Goal: Information Seeking & Learning: Find specific fact

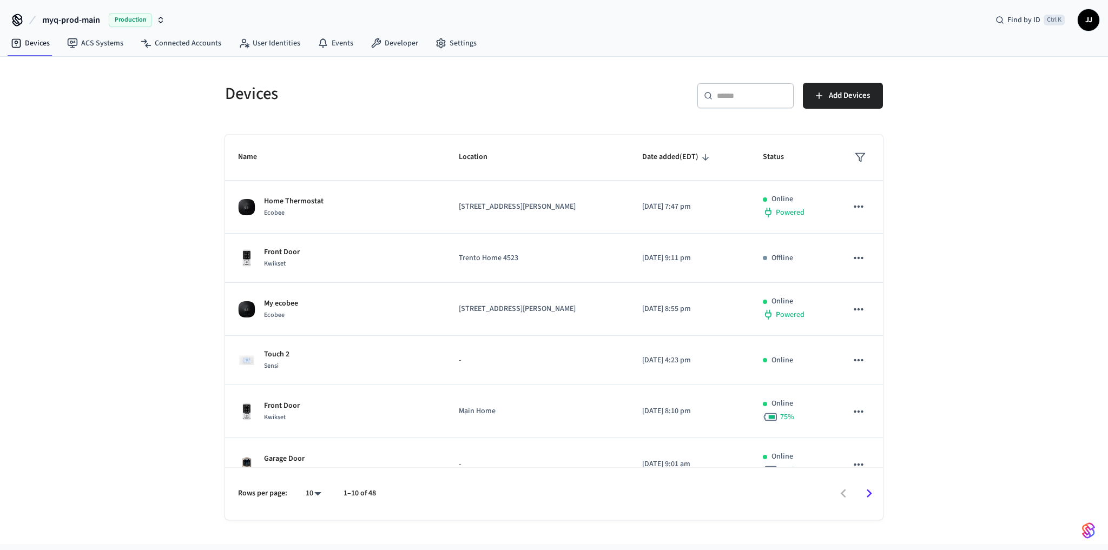
drag, startPoint x: 0, startPoint y: 0, endPoint x: 187, endPoint y: 270, distance: 328.2
click at [187, 270] on div "Devices ​ ​ Add Devices Name Location Date added (EDT) Status Home Thermostat E…" at bounding box center [554, 300] width 1108 height 487
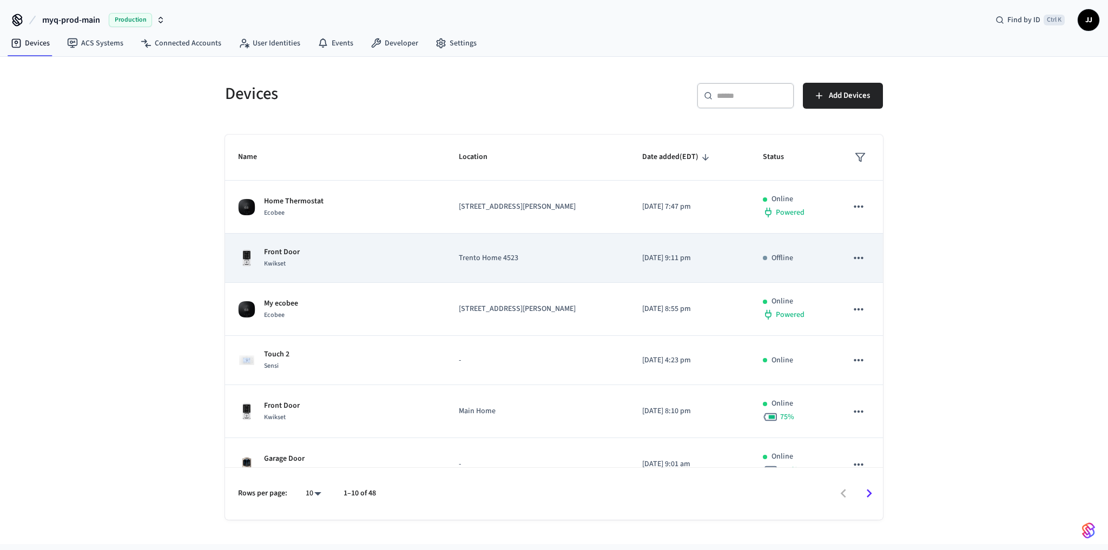
click at [358, 250] on div "Front Door Kwikset" at bounding box center [335, 258] width 195 height 23
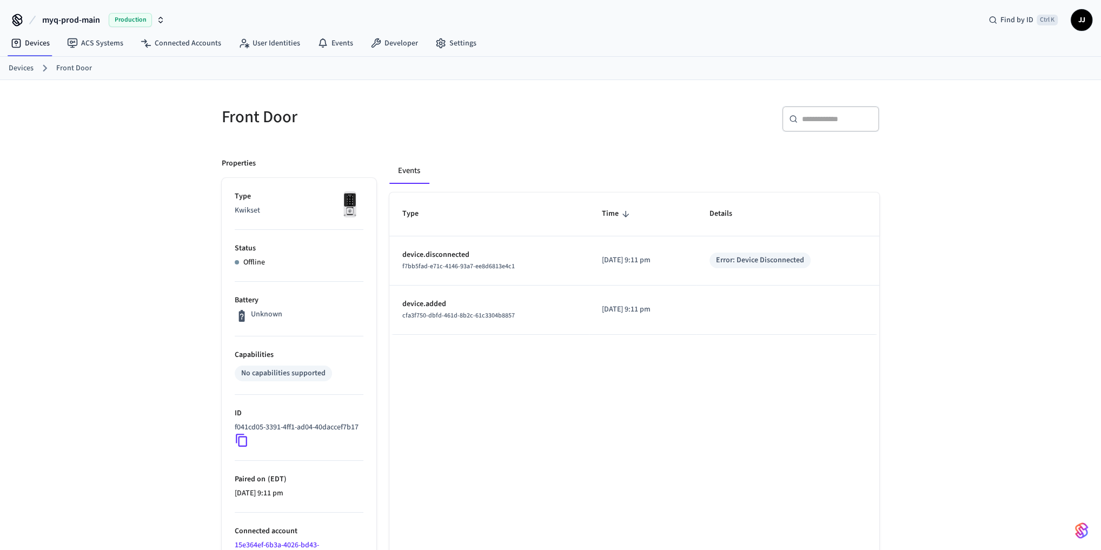
scroll to position [97, 0]
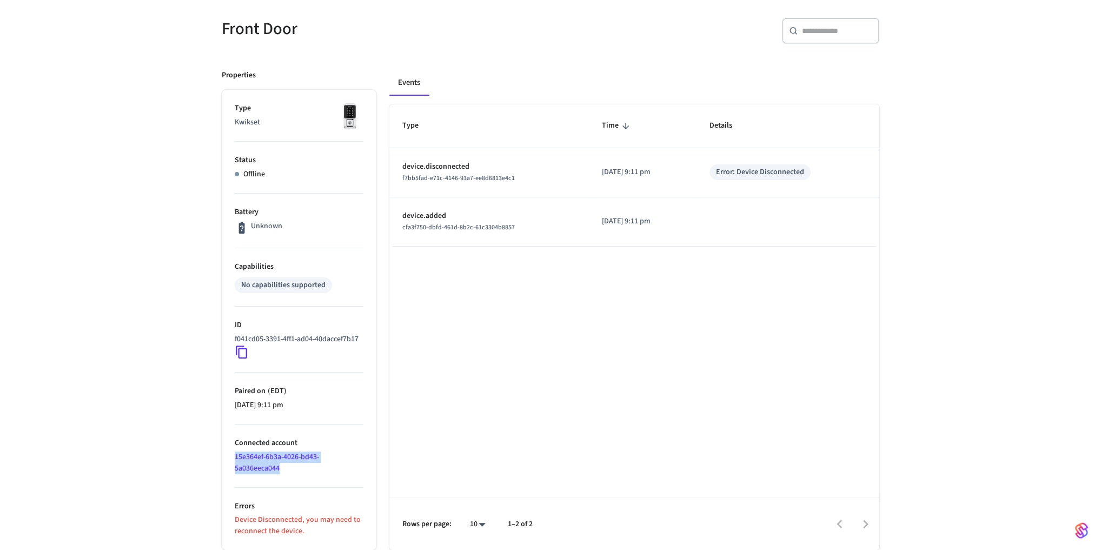
drag, startPoint x: 292, startPoint y: 466, endPoint x: 227, endPoint y: 459, distance: 65.3
click at [227, 459] on ul "Type Kwikset Status Offline Battery Unknown Capabilities No capabilities suppor…" at bounding box center [299, 320] width 155 height 460
click at [466, 443] on div "Type Time Details device.disconnected f7bb5fad-e71c-4146-93a7-ee8d6813e4c1 [DAT…" at bounding box center [635, 327] width 490 height 446
drag, startPoint x: 288, startPoint y: 340, endPoint x: 214, endPoint y: 328, distance: 75.1
click at [214, 328] on div "Properties Type Kwikset Status Offline Battery Unknown Capabilities No capabili…" at bounding box center [293, 303] width 168 height 493
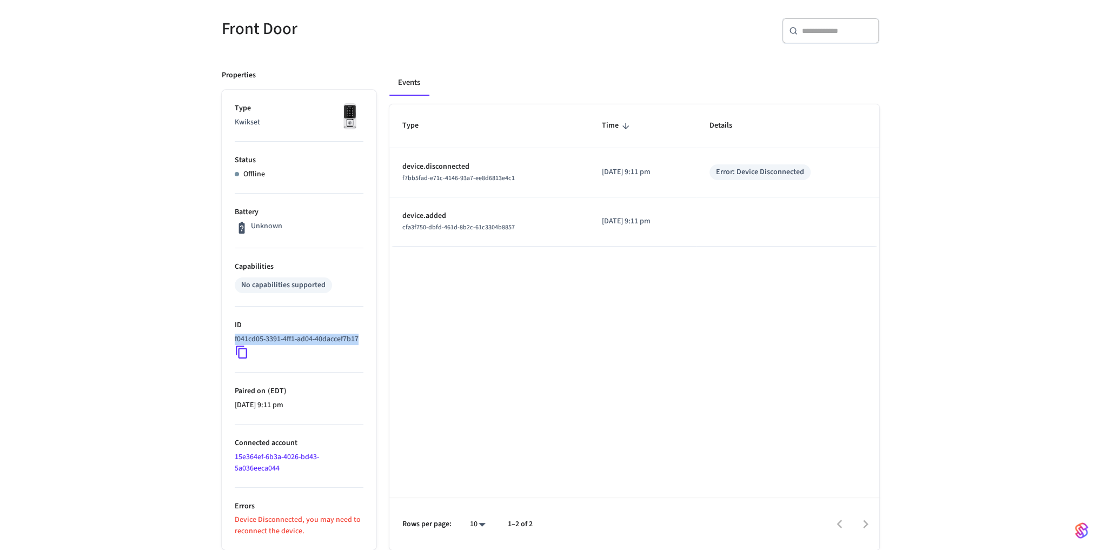
copy p "f041cd05-3391-4ff1-ad04-40daccef7b17"
click at [294, 470] on li "Connected account 15e364ef-6b3a-4026-bd43-5a036eeca044" at bounding box center [299, 456] width 129 height 63
click at [238, 353] on icon at bounding box center [241, 352] width 11 height 13
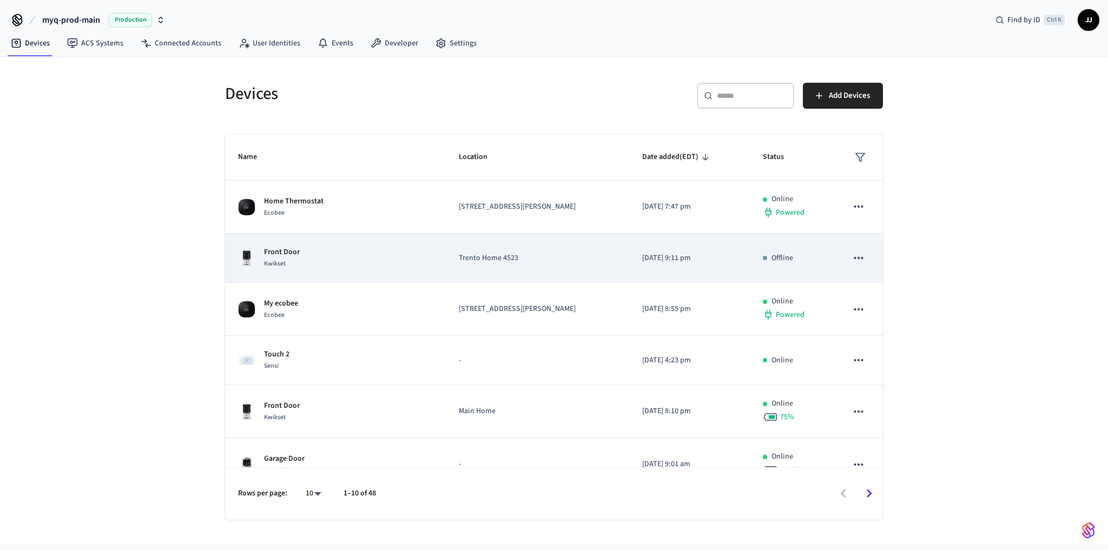
click at [507, 253] on p "Trento Home 4523" at bounding box center [537, 258] width 157 height 11
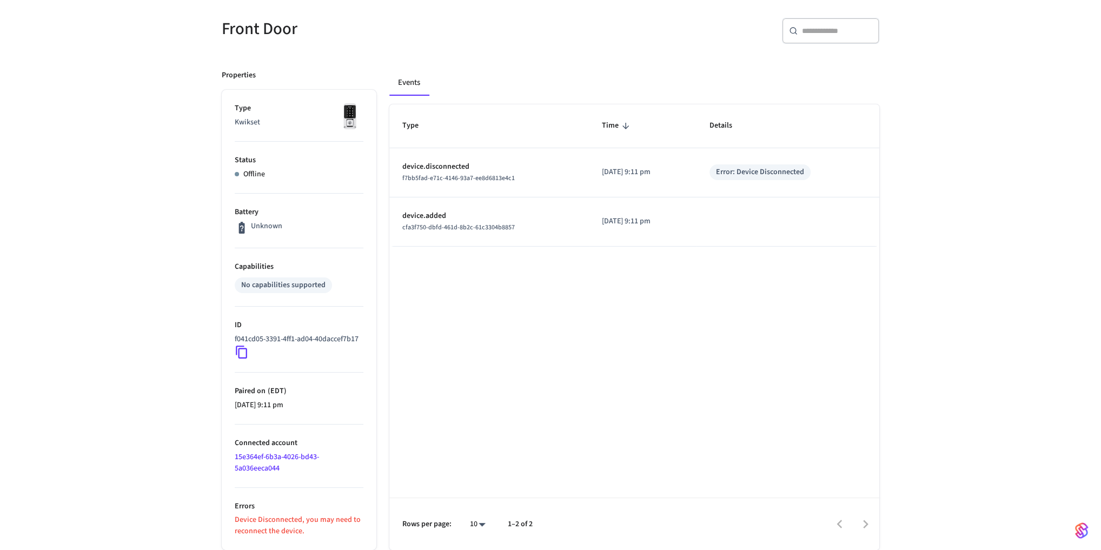
scroll to position [97, 0]
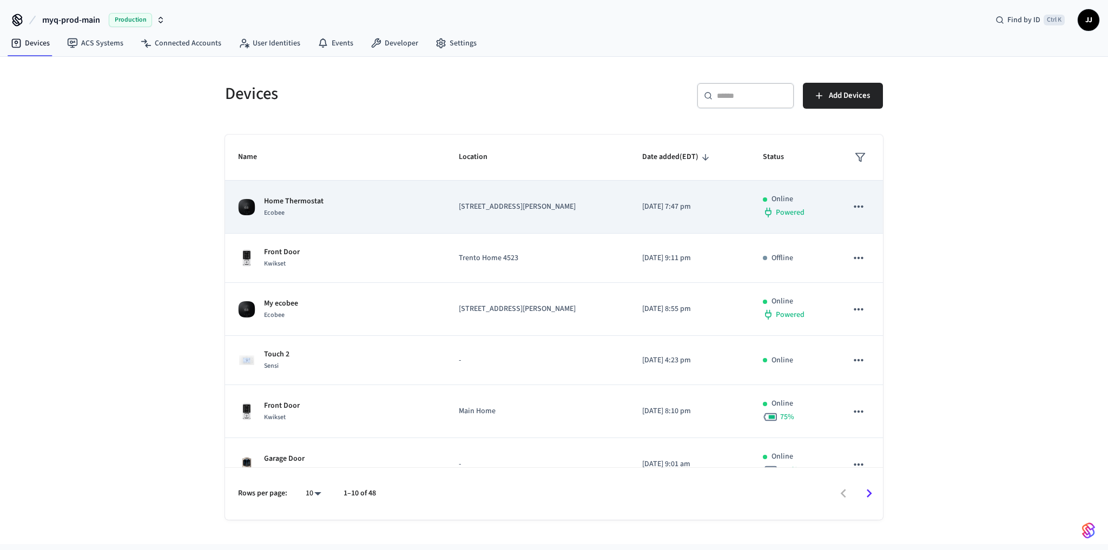
click at [446, 214] on td "[STREET_ADDRESS][PERSON_NAME]" at bounding box center [537, 207] width 183 height 53
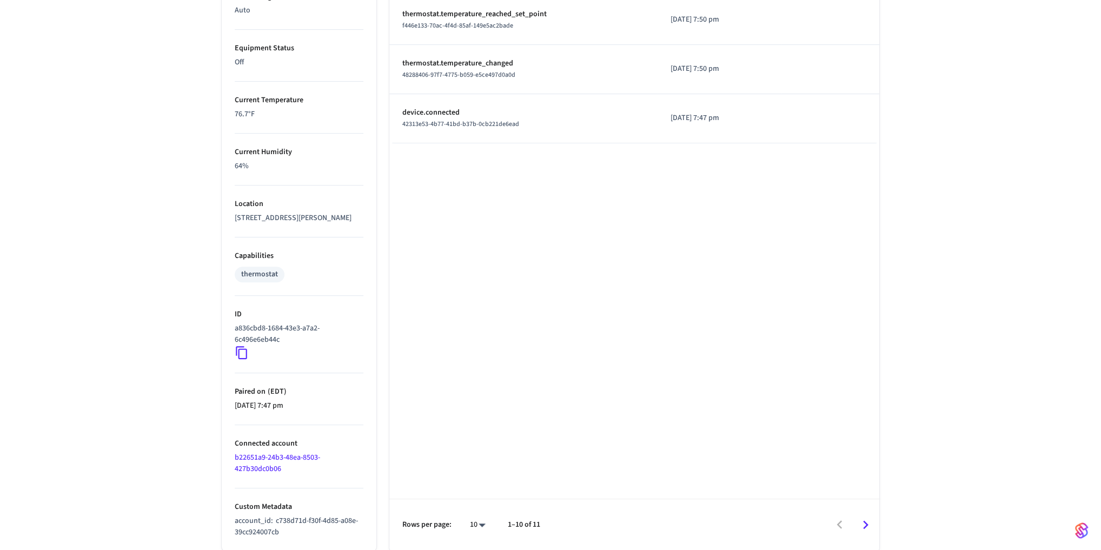
scroll to position [593, 0]
click at [299, 531] on p "account_id : c738d71d-f30f-4d85-a08e-39cc924007cb" at bounding box center [299, 525] width 129 height 23
drag, startPoint x: 307, startPoint y: 341, endPoint x: 208, endPoint y: 332, distance: 99.4
click at [208, 332] on div "Home Thermostat ​ ​ Properties Type Ecobee Units Fahrenheit Status Online Batte…" at bounding box center [550, 22] width 692 height 1056
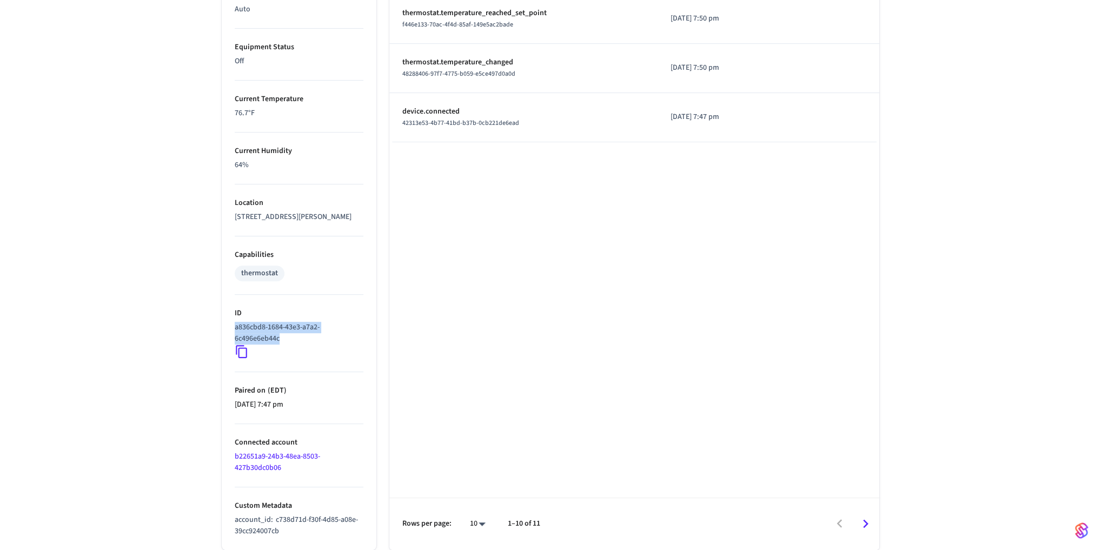
copy p "a836cbd8-1684-43e3-a7a2-6c496e6eb44c"
drag, startPoint x: 281, startPoint y: 532, endPoint x: 276, endPoint y: 522, distance: 11.6
click at [276, 522] on p "account_id : c738d71d-f30f-4d85-a08e-39cc924007cb" at bounding box center [299, 525] width 129 height 23
copy span "c738d71d-f30f-4d85-a08e-39cc924007cb"
drag, startPoint x: 288, startPoint y: 340, endPoint x: 204, endPoint y: 325, distance: 85.7
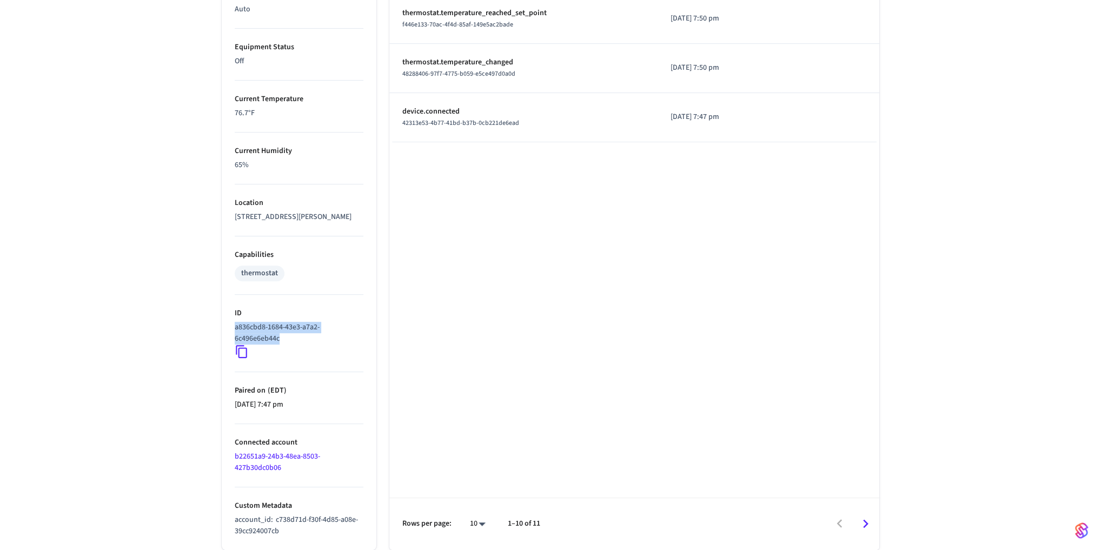
click at [204, 325] on div "Home Thermostat ​ ​ Properties Type Ecobee Units Fahrenheit Status Online Batte…" at bounding box center [550, 22] width 1101 height 1056
copy p "a836cbd8-1684-43e3-a7a2-6c496e6eb44c"
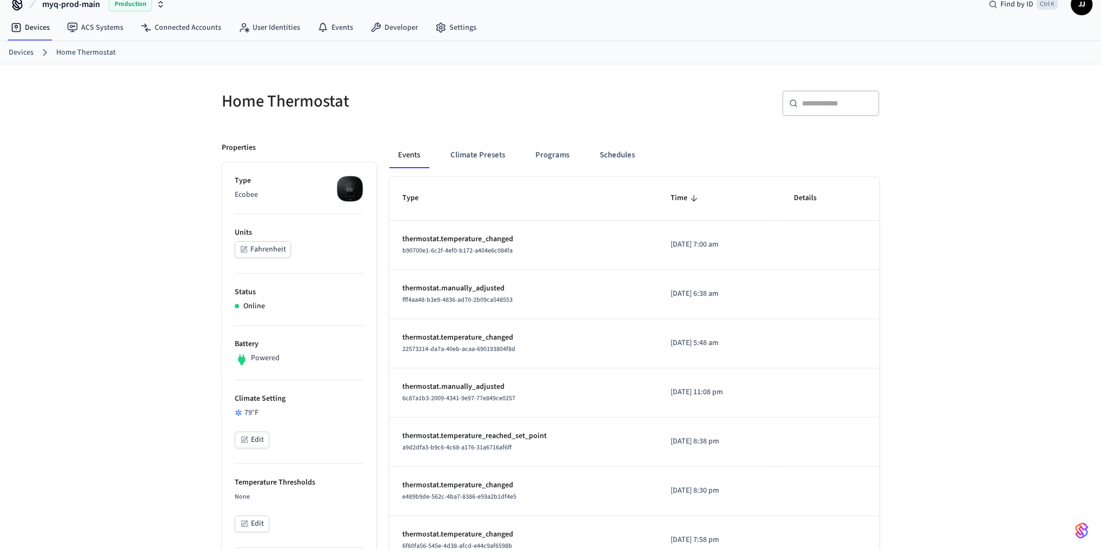
scroll to position [0, 0]
